Goal: Transaction & Acquisition: Purchase product/service

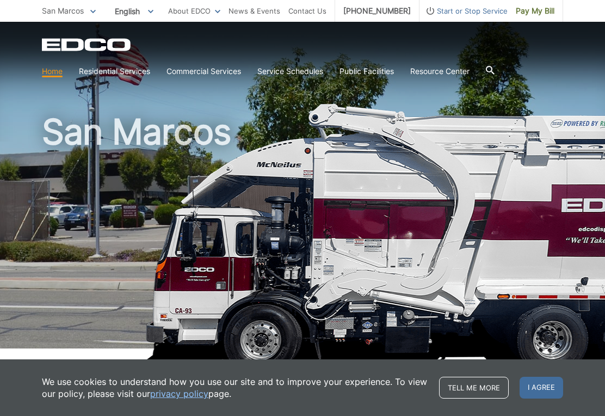
click at [539, 386] on span "I agree" at bounding box center [542, 388] width 44 height 22
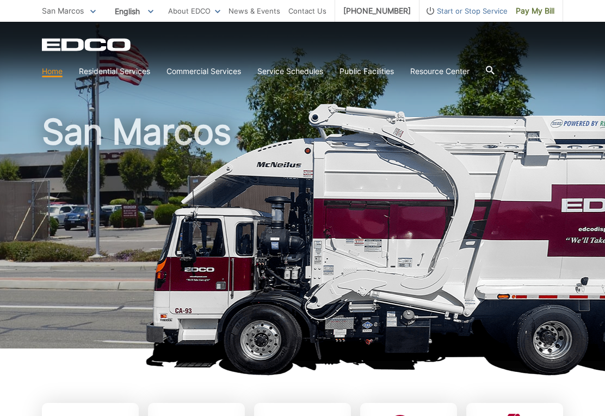
click at [104, 69] on link "Residential Services" at bounding box center [114, 71] width 71 height 12
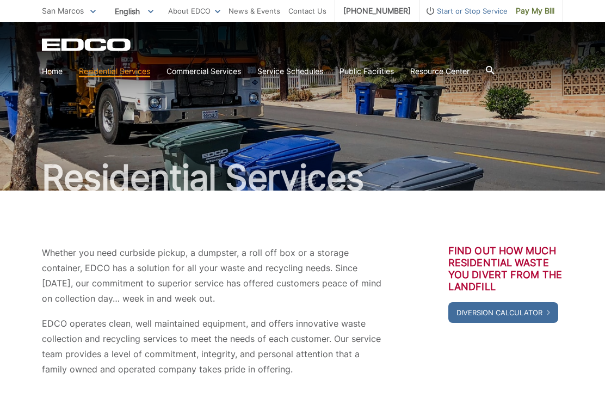
click at [530, 12] on span "Pay My Bill" at bounding box center [535, 11] width 39 height 12
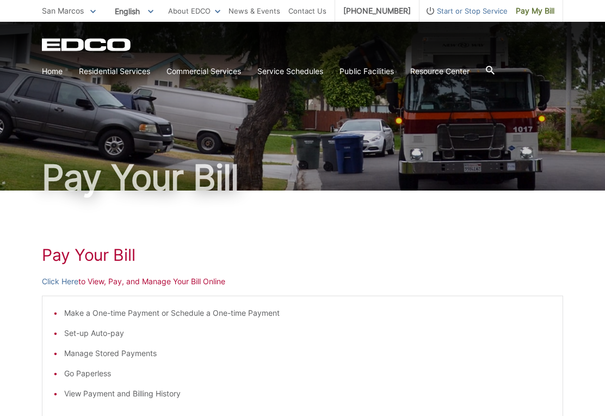
click at [287, 254] on h1 "Pay Your Bill" at bounding box center [302, 255] width 521 height 20
click at [140, 258] on h1 "Pay Your Bill" at bounding box center [302, 255] width 521 height 20
click at [179, 259] on h1 "Pay Your Bill" at bounding box center [302, 255] width 521 height 20
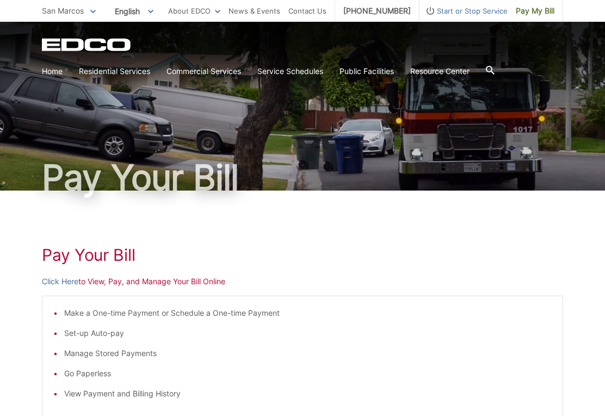
click at [180, 258] on h1 "Pay Your Bill" at bounding box center [302, 255] width 521 height 20
click at [92, 254] on h1 "Pay Your Bill" at bounding box center [302, 255] width 521 height 20
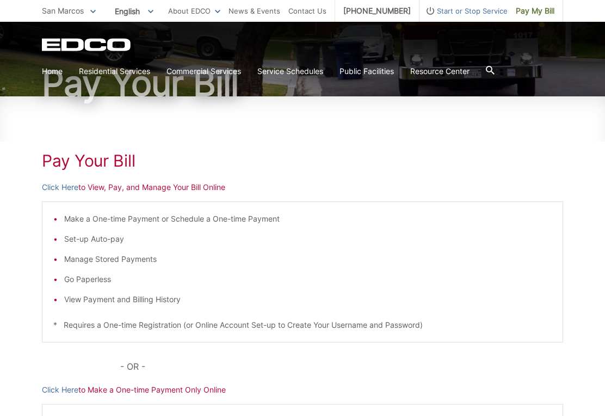
scroll to position [95, 0]
click at [137, 389] on p "Click Here to Make a One-time Payment Only Online" at bounding box center [302, 389] width 521 height 12
click at [112, 395] on div "Pay Your Bill Click Here to View, Pay, and Manage Your Bill Online Make a One-t…" at bounding box center [302, 315] width 521 height 439
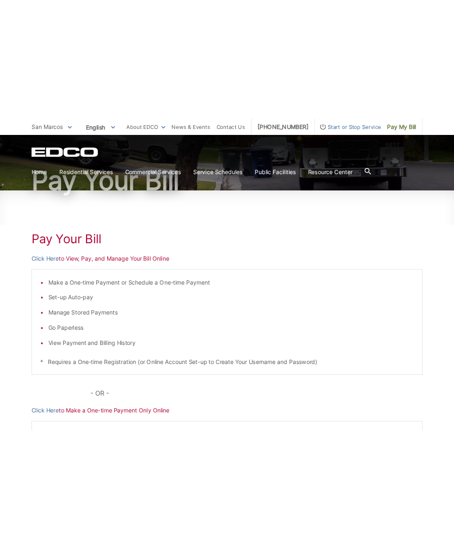
scroll to position [0, 0]
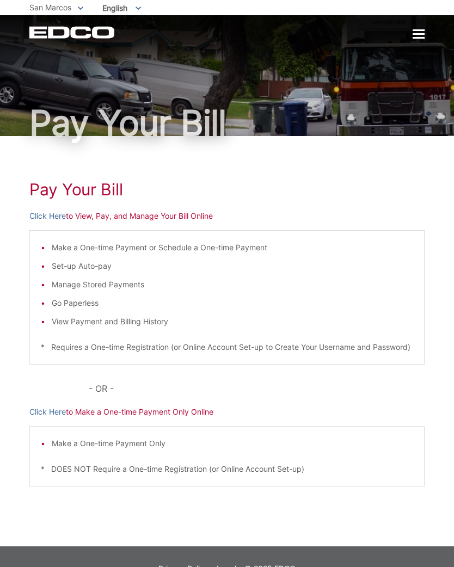
click at [104, 415] on div "Pay Your Bill Click Here to View, Pay, and Manage Your Bill Online Make a One-t…" at bounding box center [226, 341] width 395 height 410
click at [104, 415] on p "Click Here to Make a One-time Payment Only Online" at bounding box center [226, 412] width 395 height 12
click at [45, 215] on link "Click Here" at bounding box center [47, 216] width 36 height 12
